Goal: Task Accomplishment & Management: Use online tool/utility

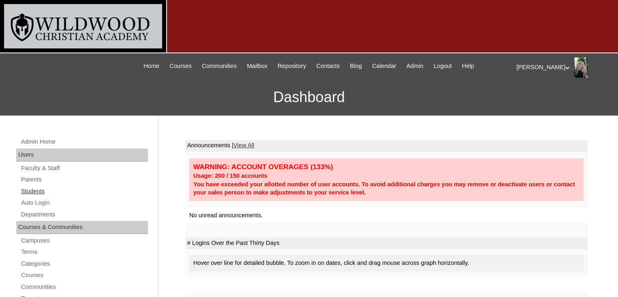
click at [41, 192] on link "Students" at bounding box center [84, 191] width 128 height 10
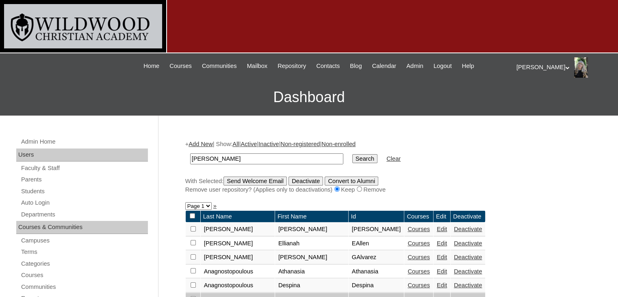
type input "[PERSON_NAME]"
click at [352, 154] on input "Search" at bounding box center [364, 158] width 25 height 9
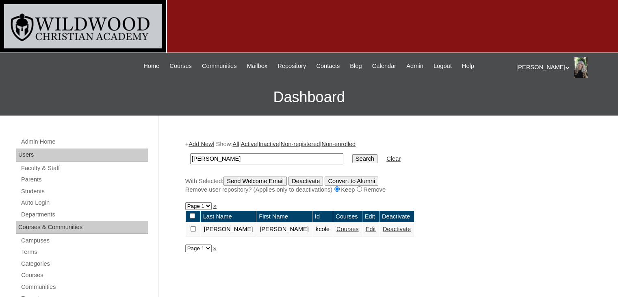
drag, startPoint x: 228, startPoint y: 156, endPoint x: 184, endPoint y: 157, distance: 43.9
type input "lindsey"
click at [352, 156] on input "Search" at bounding box center [364, 158] width 25 height 9
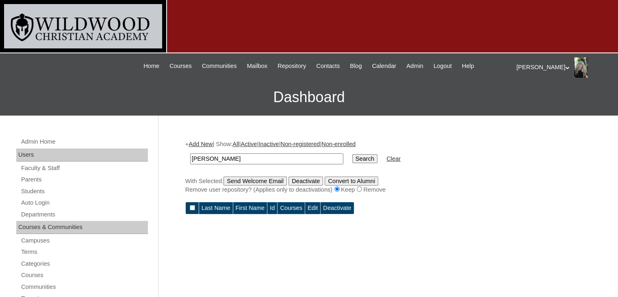
click at [222, 159] on input "lindsey" at bounding box center [266, 158] width 153 height 11
drag, startPoint x: 227, startPoint y: 159, endPoint x: 187, endPoint y: 160, distance: 40.3
click at [187, 160] on td "lindsey" at bounding box center [266, 158] width 161 height 19
type input "[PERSON_NAME]"
click at [352, 157] on input "Search" at bounding box center [364, 158] width 25 height 9
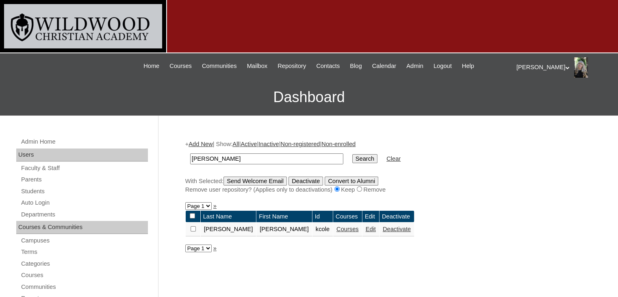
click at [337, 229] on link "Courses" at bounding box center [348, 229] width 22 height 7
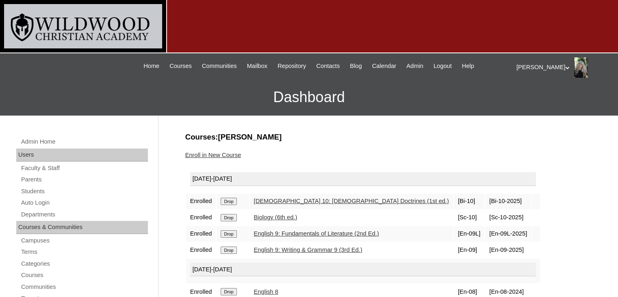
click at [340, 234] on link "English 9: Fundamentals of Literature (2nd Ed.)" at bounding box center [316, 233] width 125 height 7
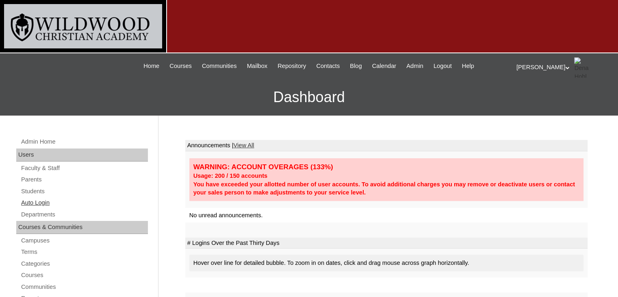
click at [24, 203] on link "Auto Login" at bounding box center [84, 203] width 128 height 10
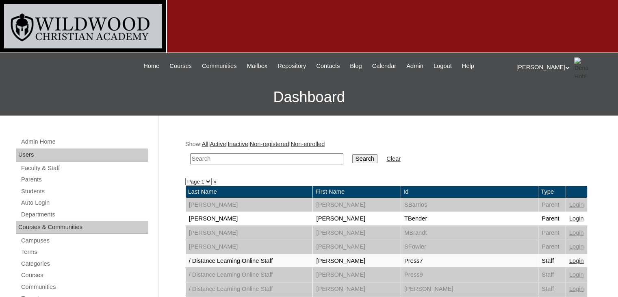
click at [216, 159] on input "text" at bounding box center [266, 158] width 153 height 11
type input "hammock"
click at [352, 154] on input "Search" at bounding box center [364, 158] width 25 height 9
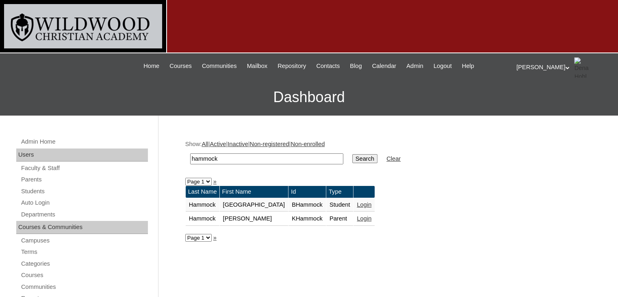
click at [357, 218] on link "Login" at bounding box center [364, 218] width 15 height 7
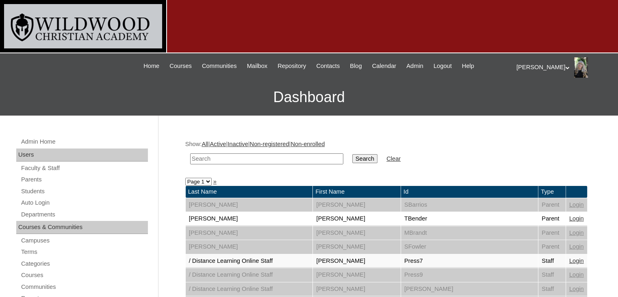
click at [245, 157] on input "text" at bounding box center [266, 158] width 153 height 11
type input "[GEOGRAPHIC_DATA]"
click at [352, 154] on input "Search" at bounding box center [364, 158] width 25 height 9
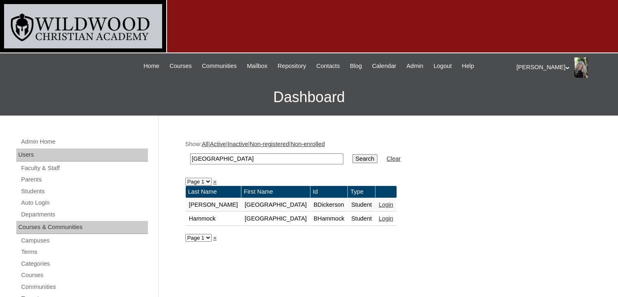
click at [379, 205] on link "Login" at bounding box center [386, 204] width 15 height 7
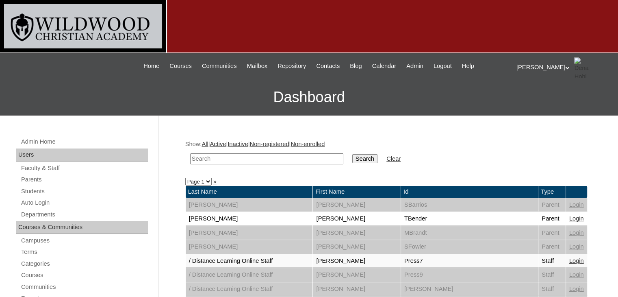
click at [283, 155] on input "text" at bounding box center [266, 158] width 153 height 11
type input "[GEOGRAPHIC_DATA]"
click at [352, 154] on input "Search" at bounding box center [364, 158] width 25 height 9
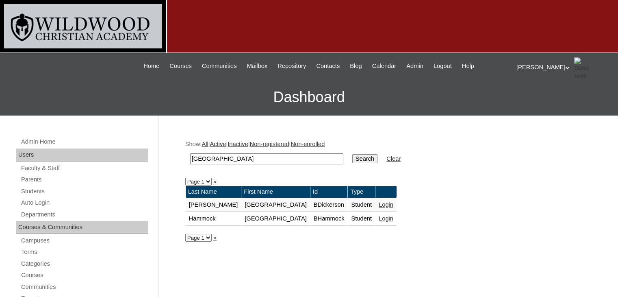
click at [379, 217] on link "Login" at bounding box center [386, 218] width 15 height 7
